Goal: Information Seeking & Learning: Compare options

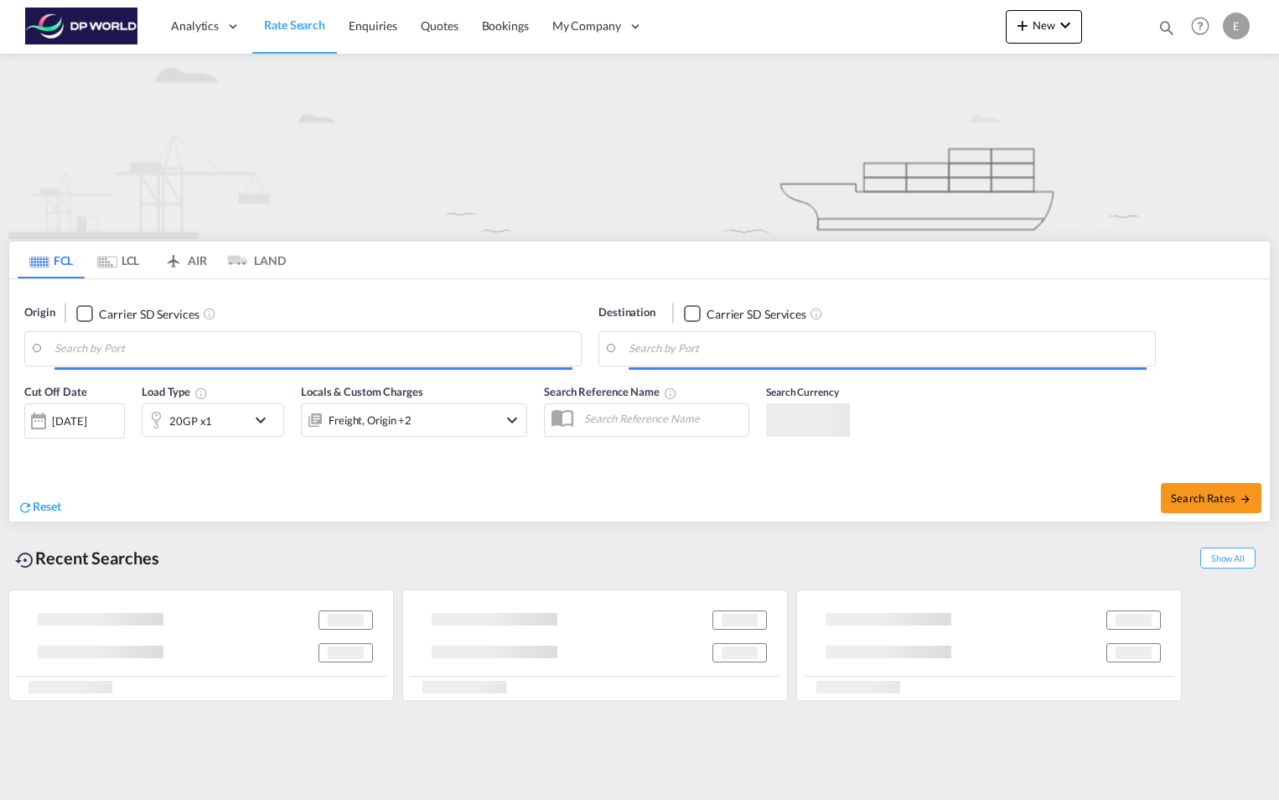
type input "Ho Chi Minh City ([GEOGRAPHIC_DATA]), VNSGN"
type input "[GEOGRAPHIC_DATA], [GEOGRAPHIC_DATA], USCVG"
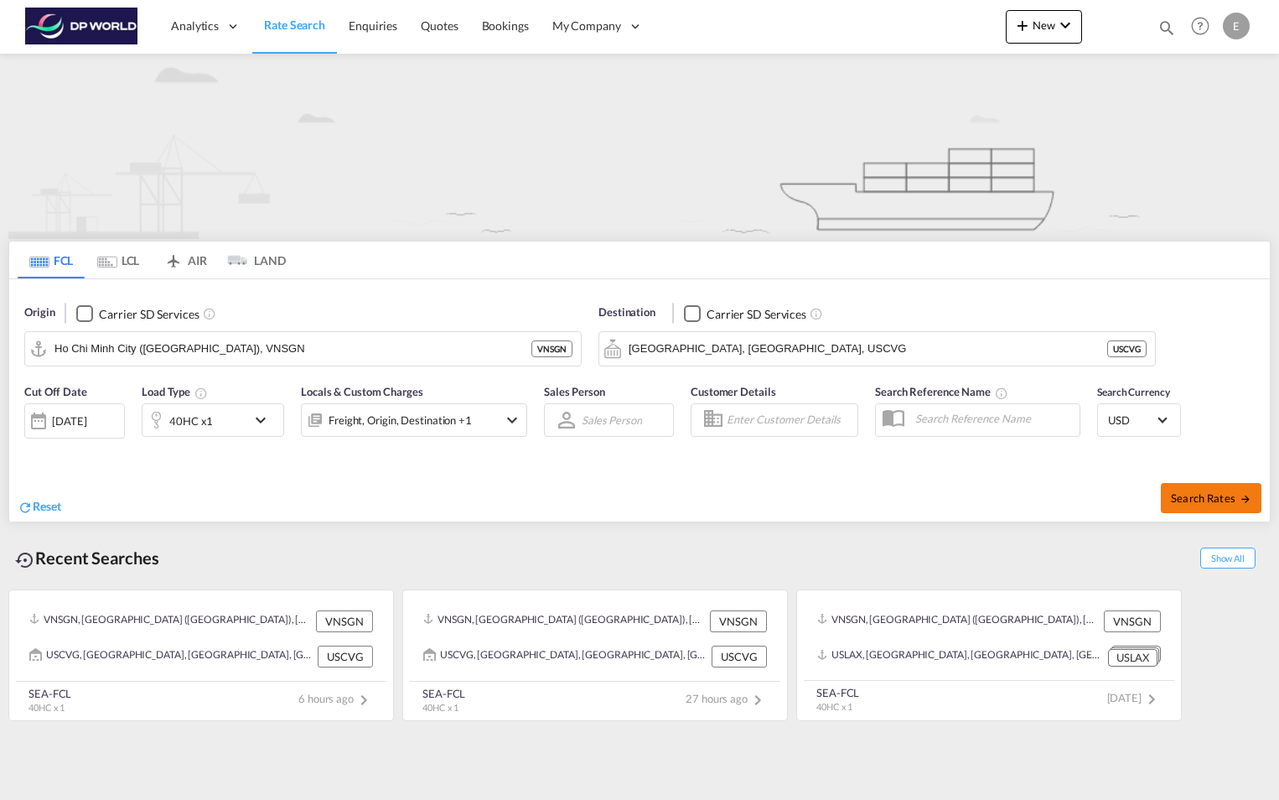
click at [1202, 490] on button "Search Rates" at bounding box center [1211, 498] width 101 height 30
type input "VNSGN to USCVG / [DATE]"
